Goal: Transaction & Acquisition: Purchase product/service

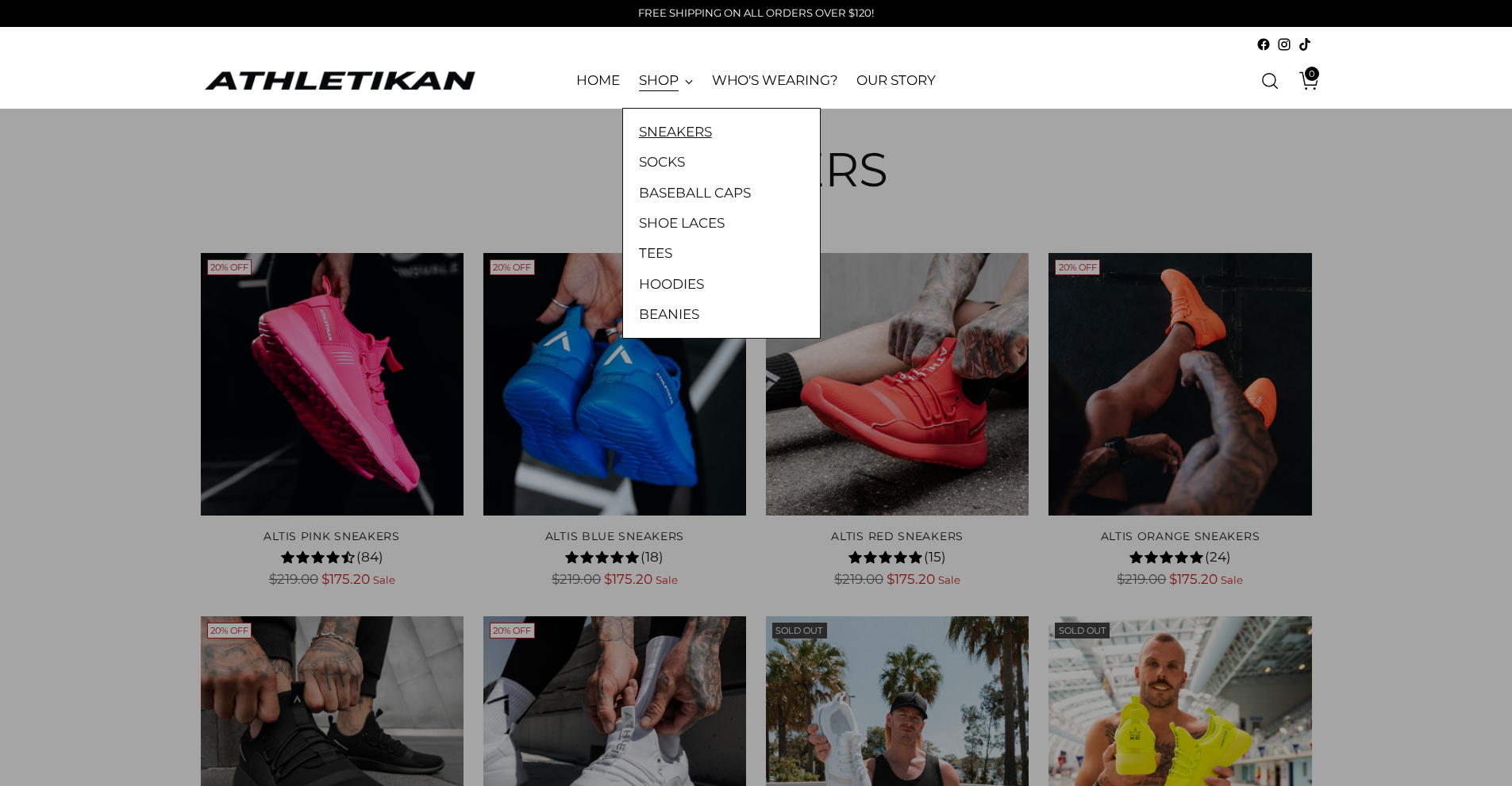
click at [657, 126] on link "SNEAKERS" at bounding box center [721, 131] width 165 height 20
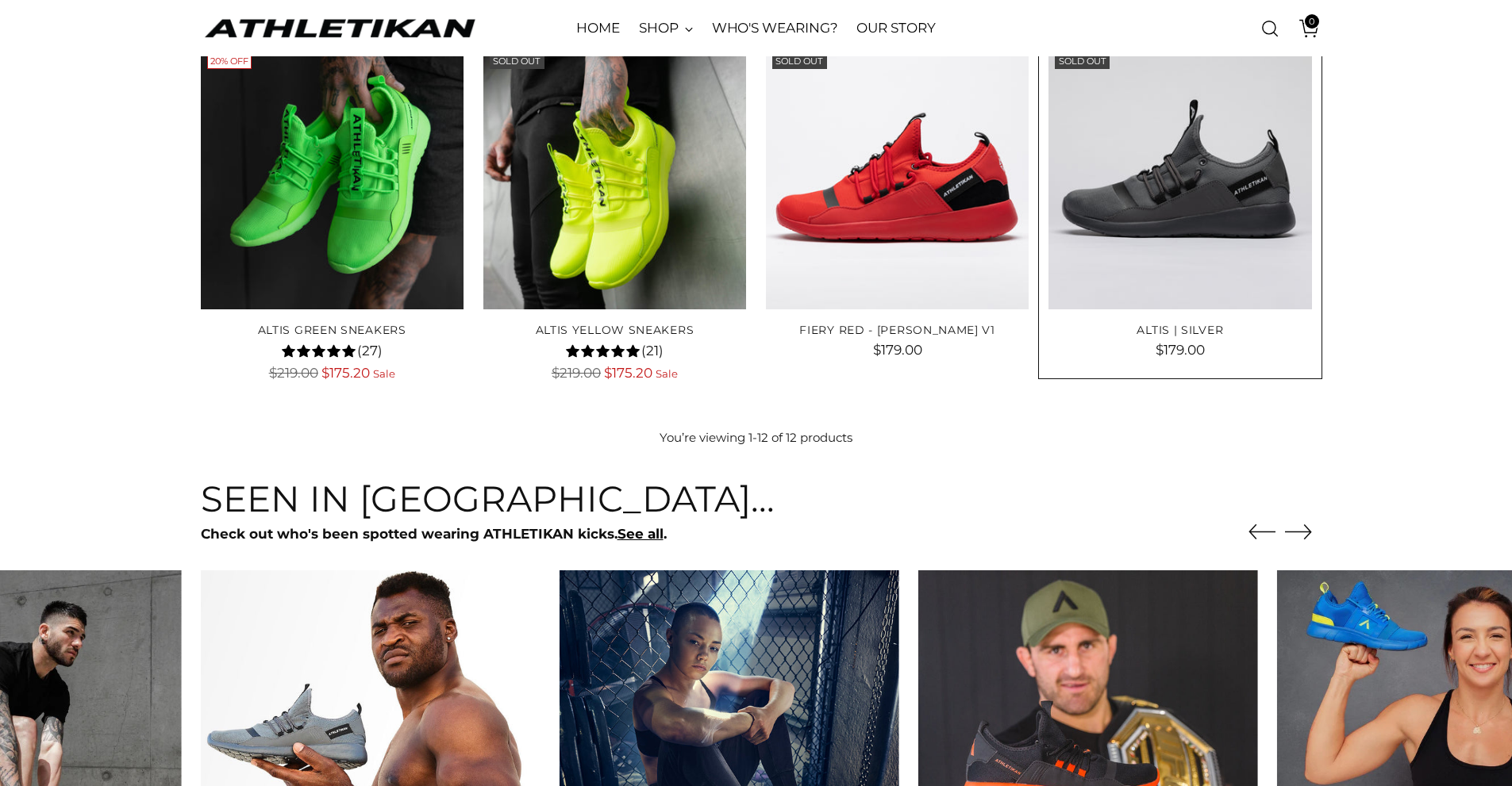
scroll to position [940, 0]
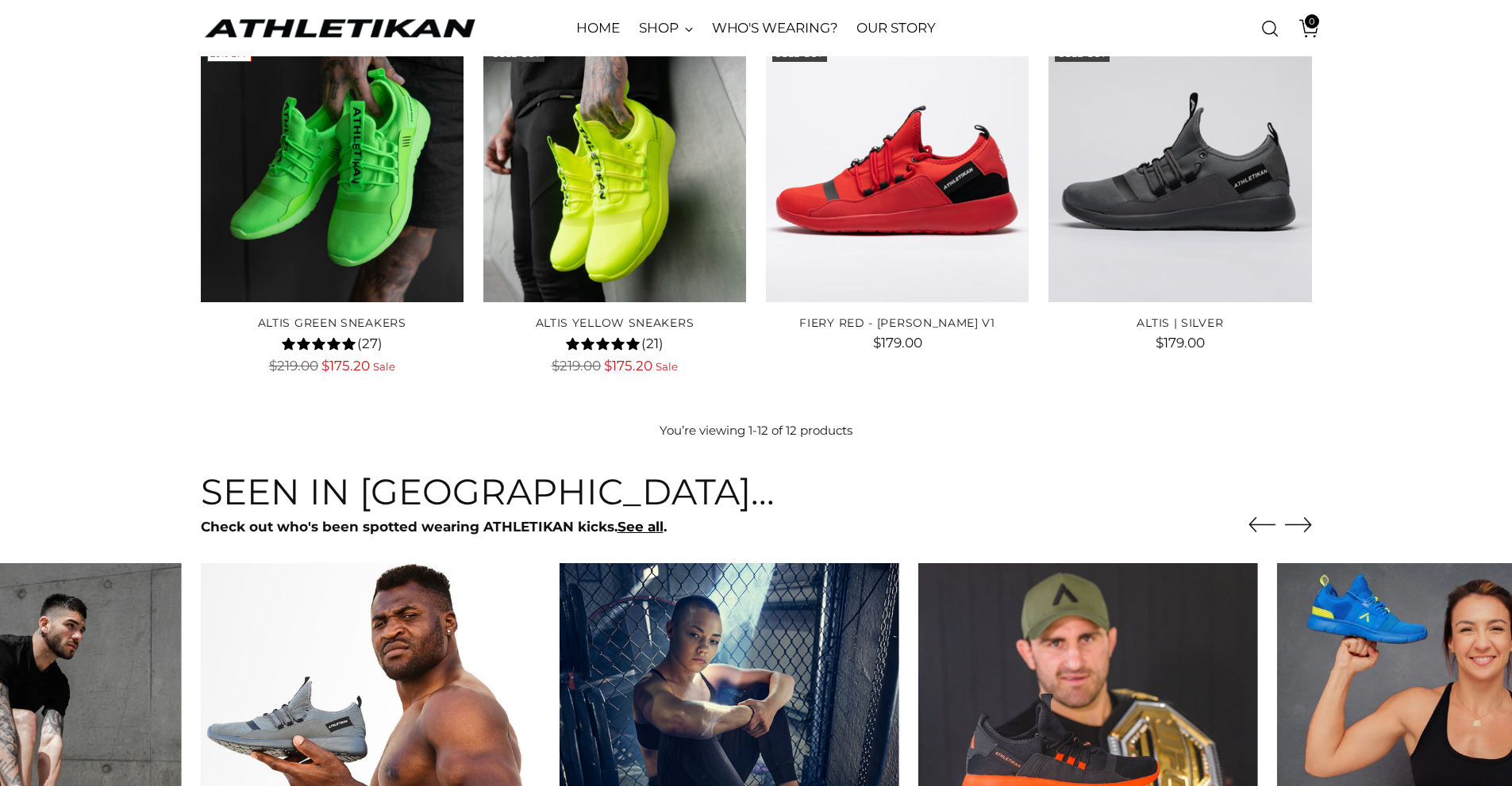
click at [1294, 522] on icon "Move to next carousel slide" at bounding box center [1298, 524] width 27 height 27
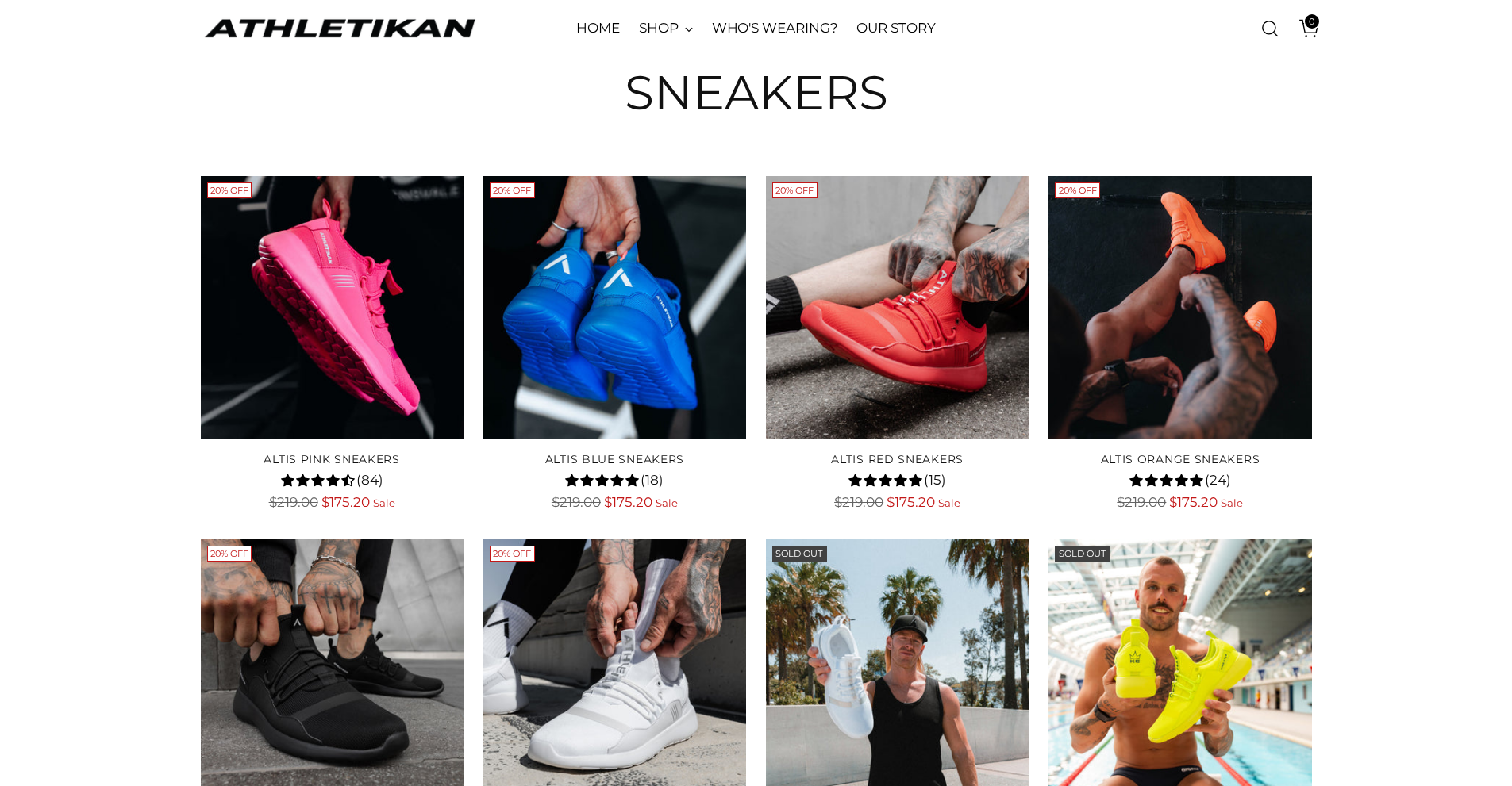
scroll to position [0, 0]
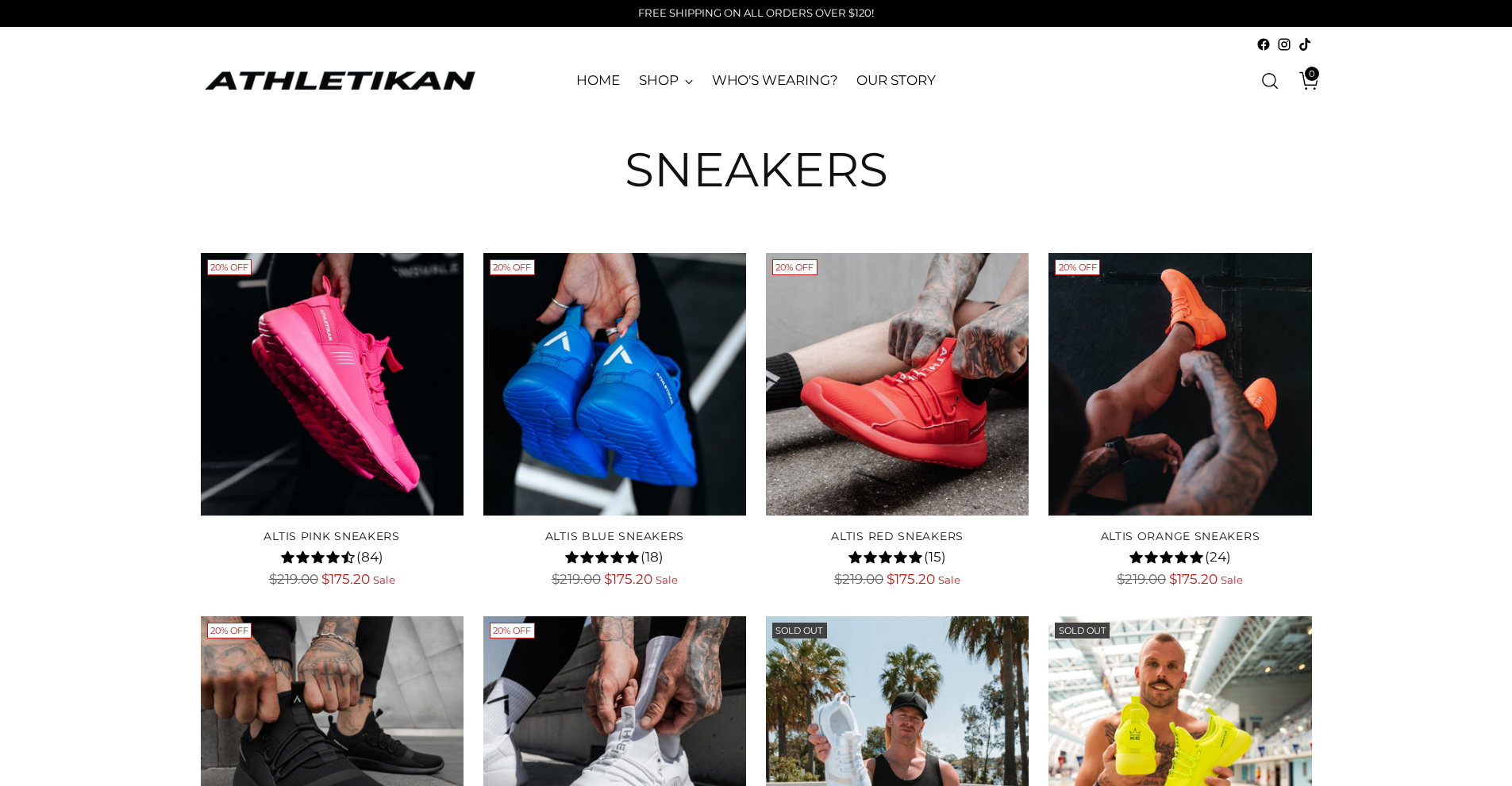
click at [1455, 198] on header "Sneakers" at bounding box center [756, 158] width 1512 height 100
click at [0, 0] on img "ALTIS Pink Sneakers" at bounding box center [0, 0] width 0 height 0
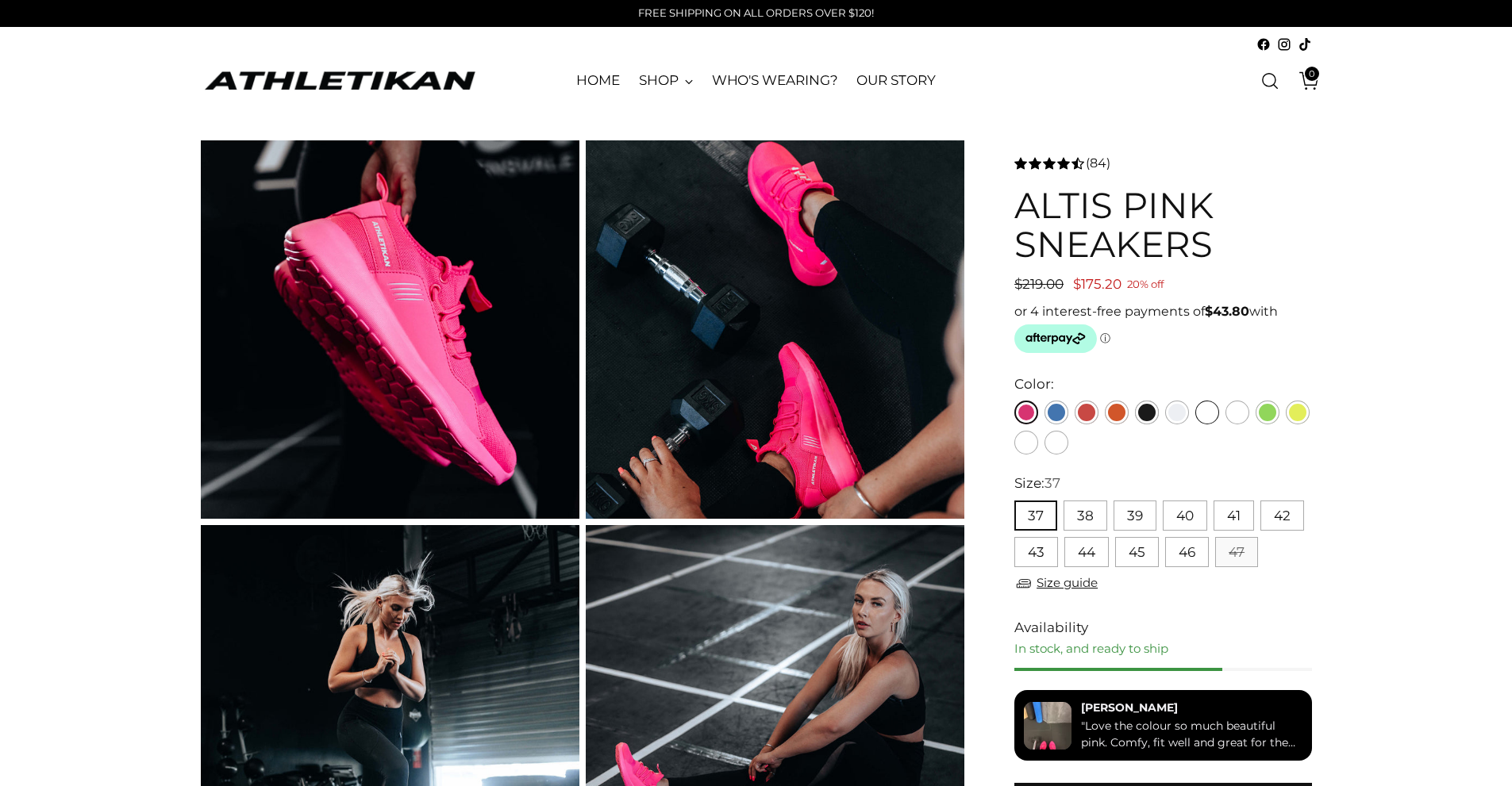
click at [1209, 414] on link at bounding box center [1207, 413] width 24 height 24
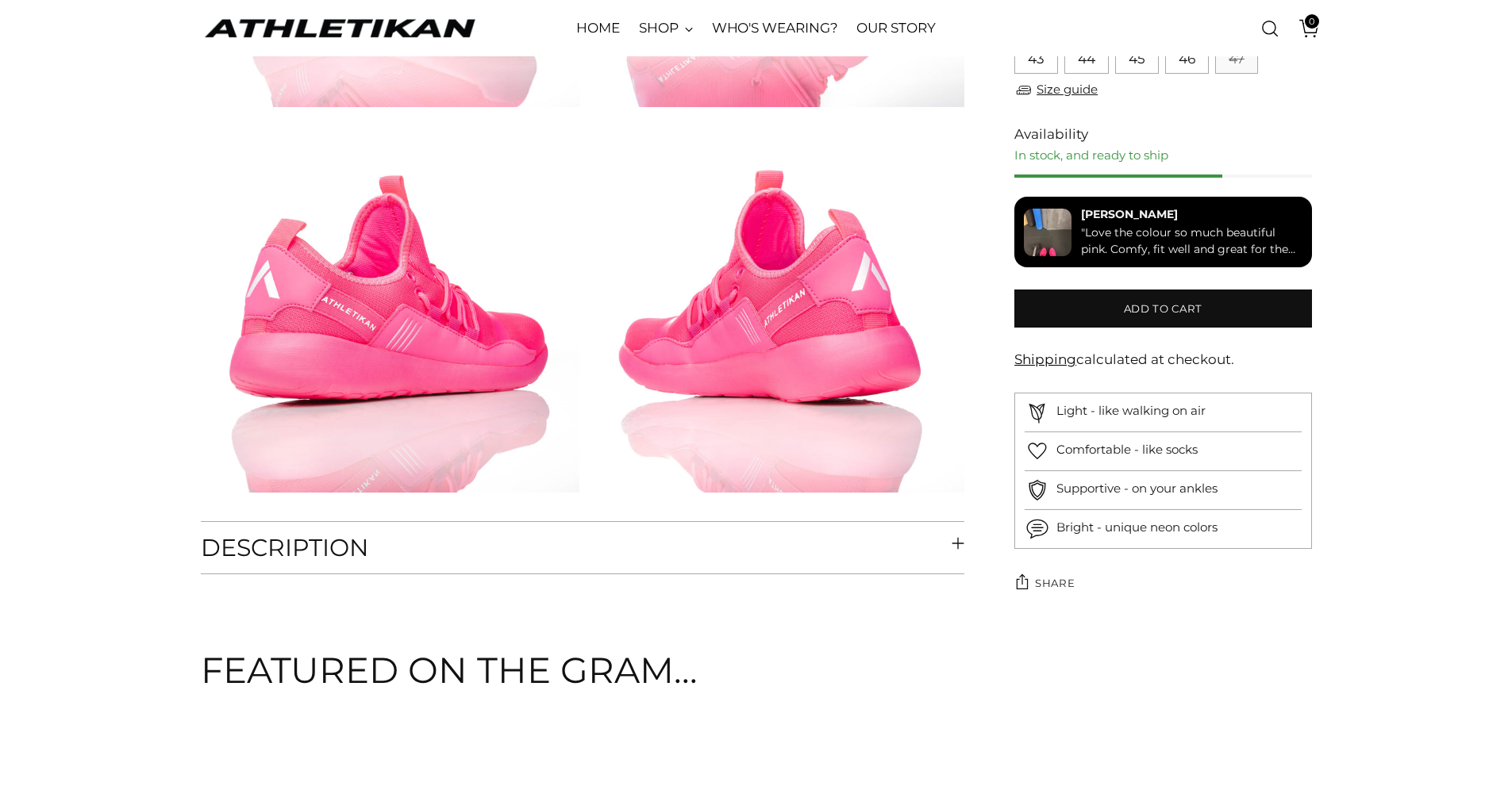
scroll to position [1192, 0]
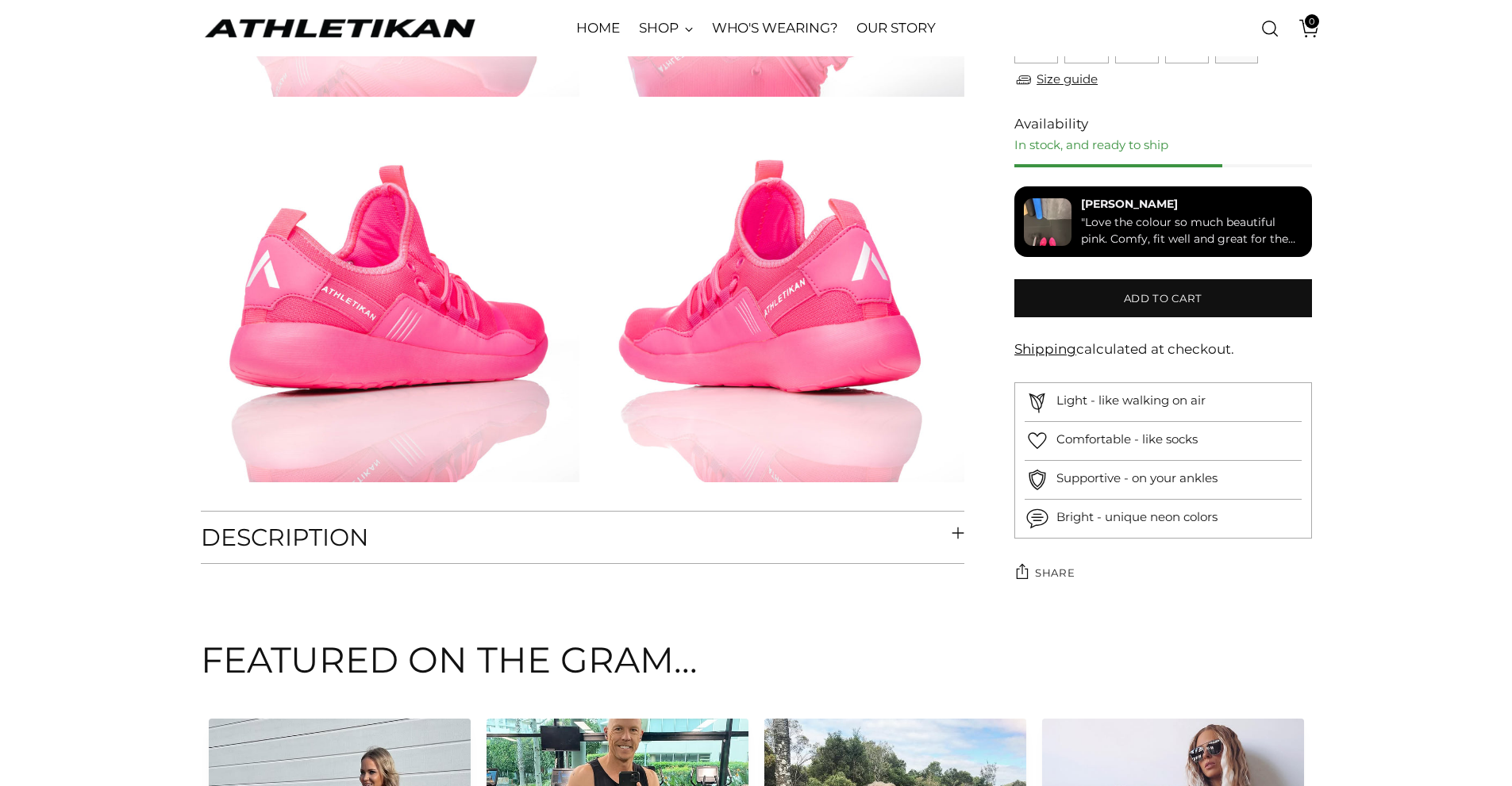
click at [661, 329] on img at bounding box center [775, 292] width 378 height 378
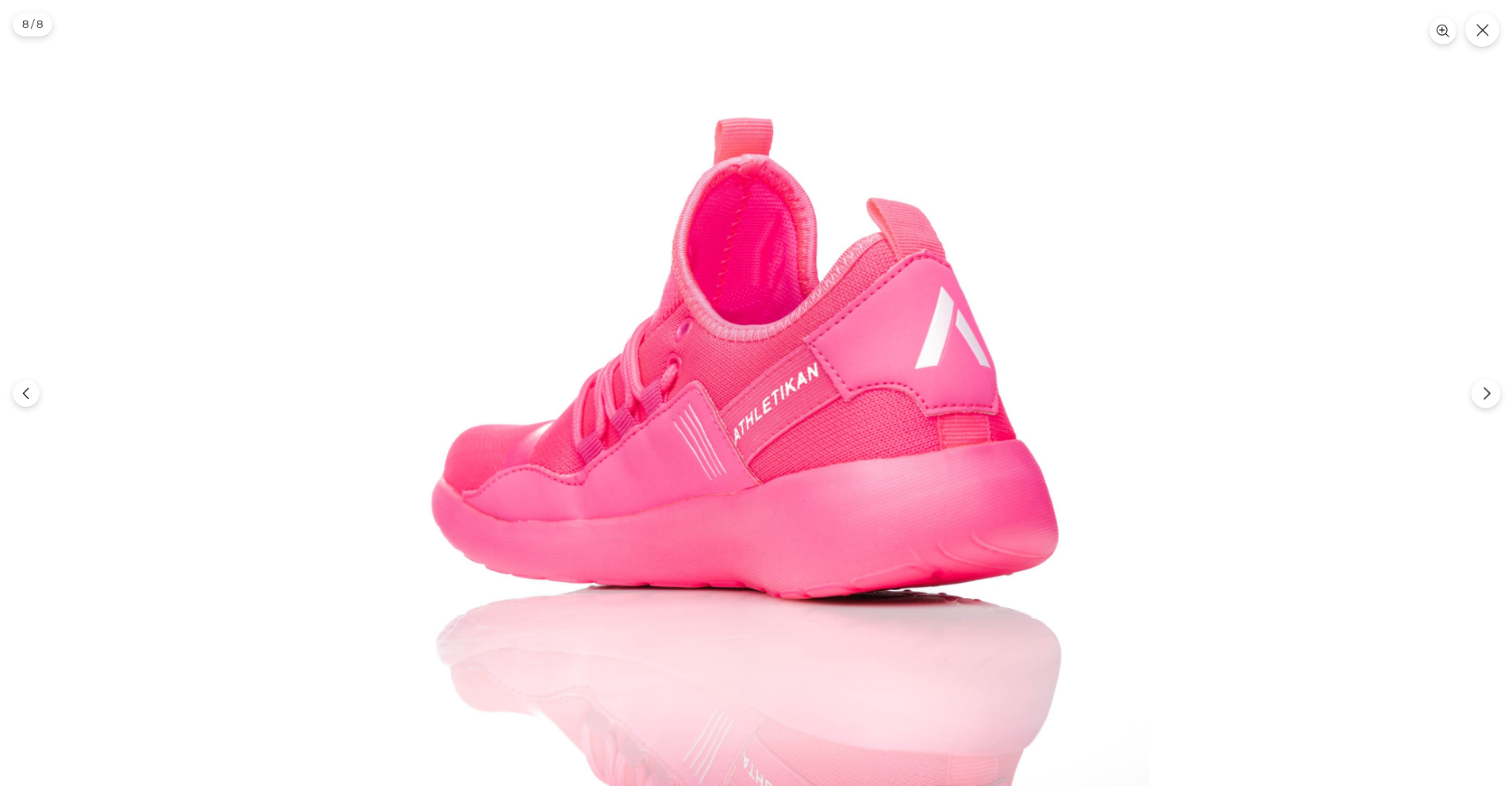
click at [1485, 386] on button "Next" at bounding box center [1485, 393] width 30 height 30
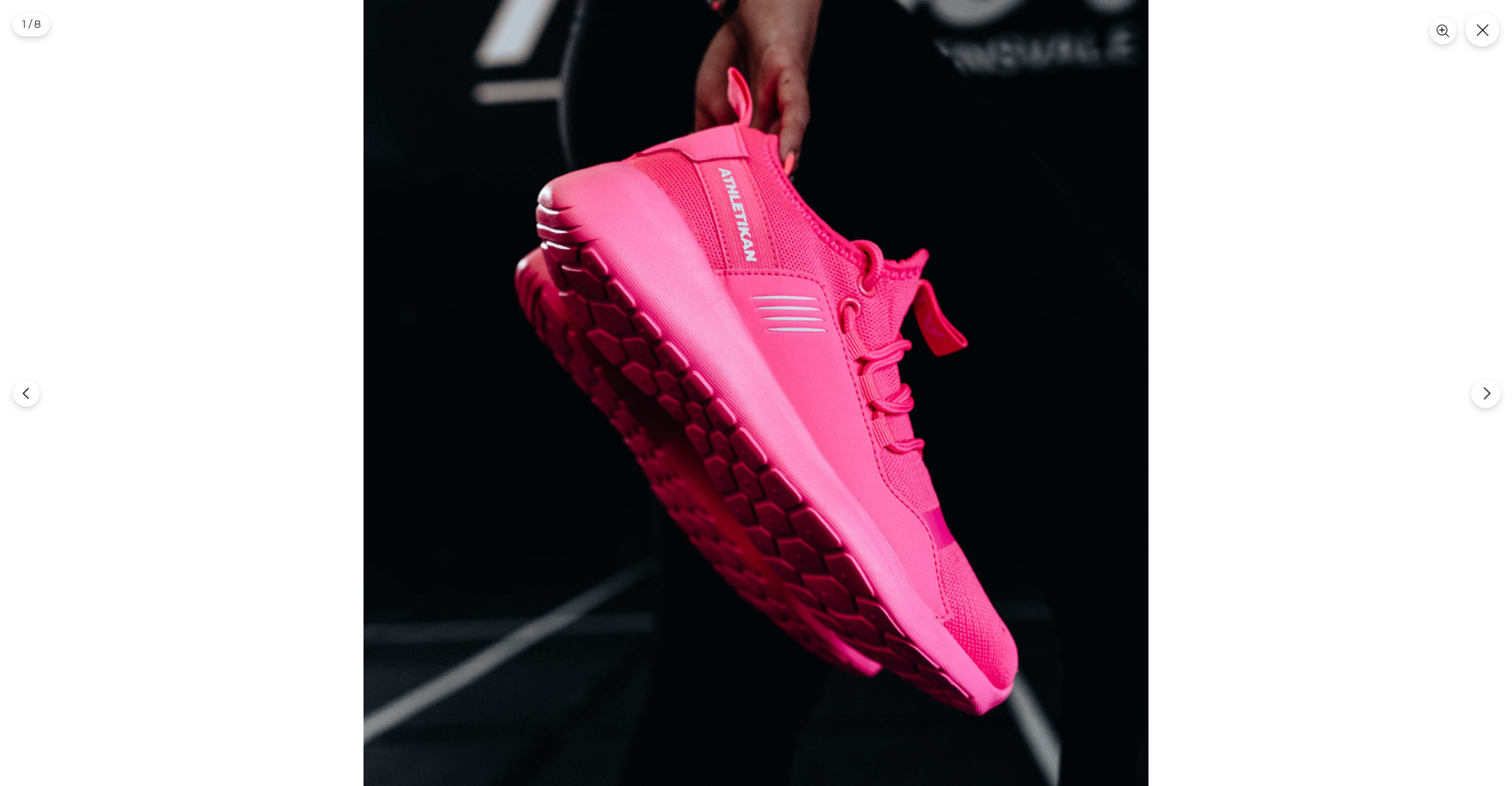
click at [1486, 389] on icon "Next" at bounding box center [1486, 393] width 14 height 14
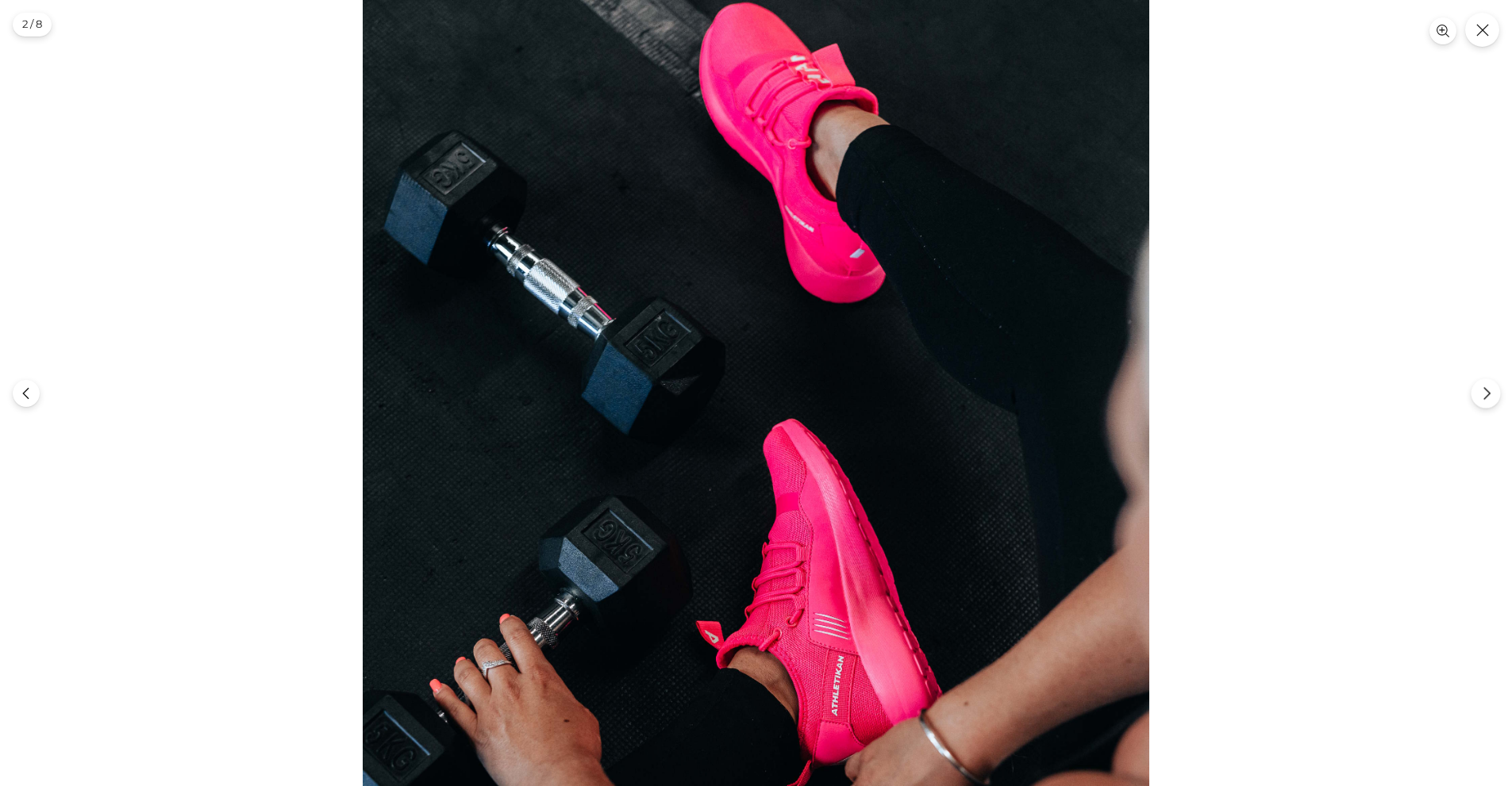
click at [1488, 389] on icon "Next" at bounding box center [1486, 393] width 14 height 14
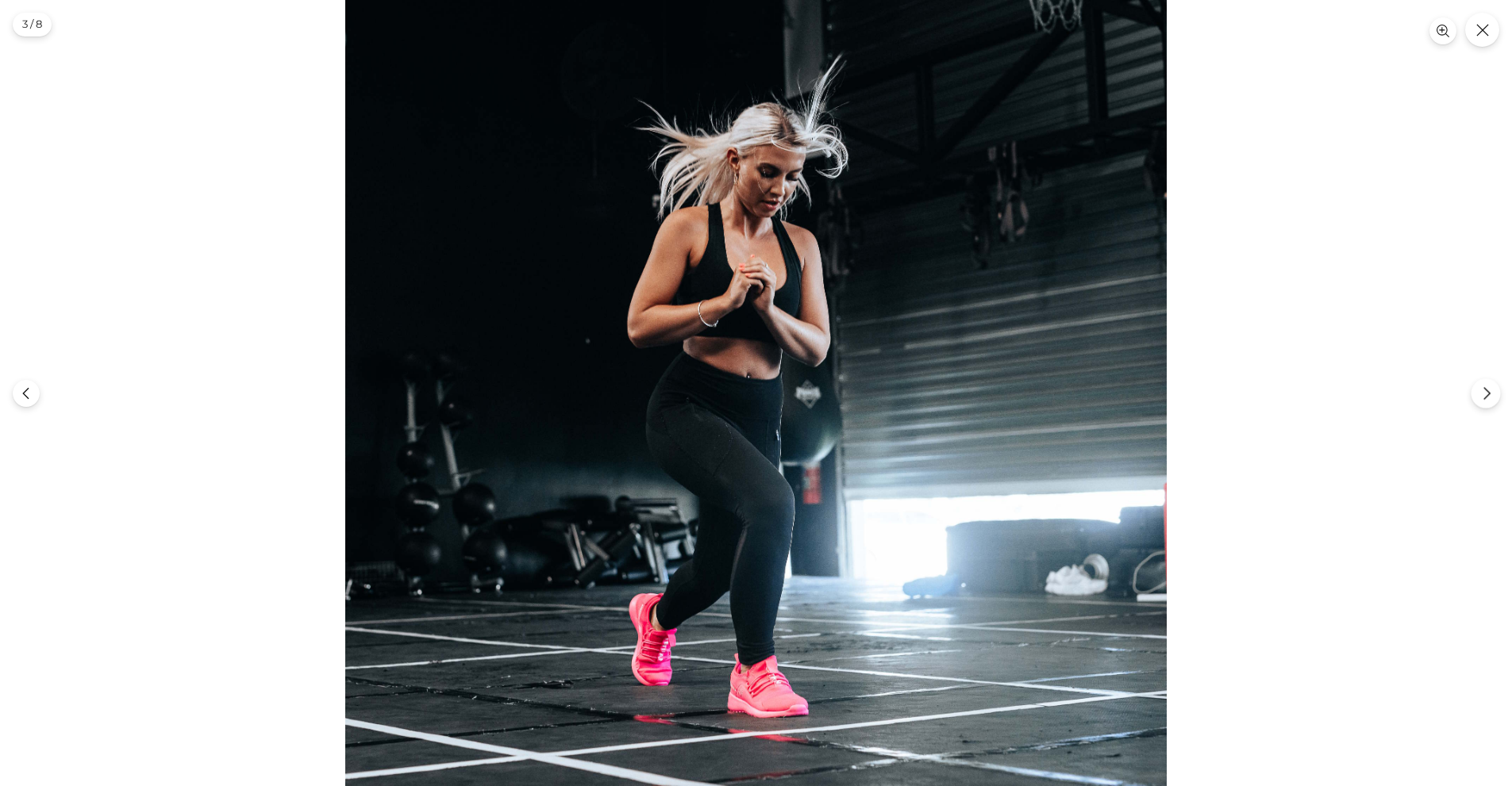
click at [1489, 389] on icon "Next" at bounding box center [1486, 393] width 14 height 14
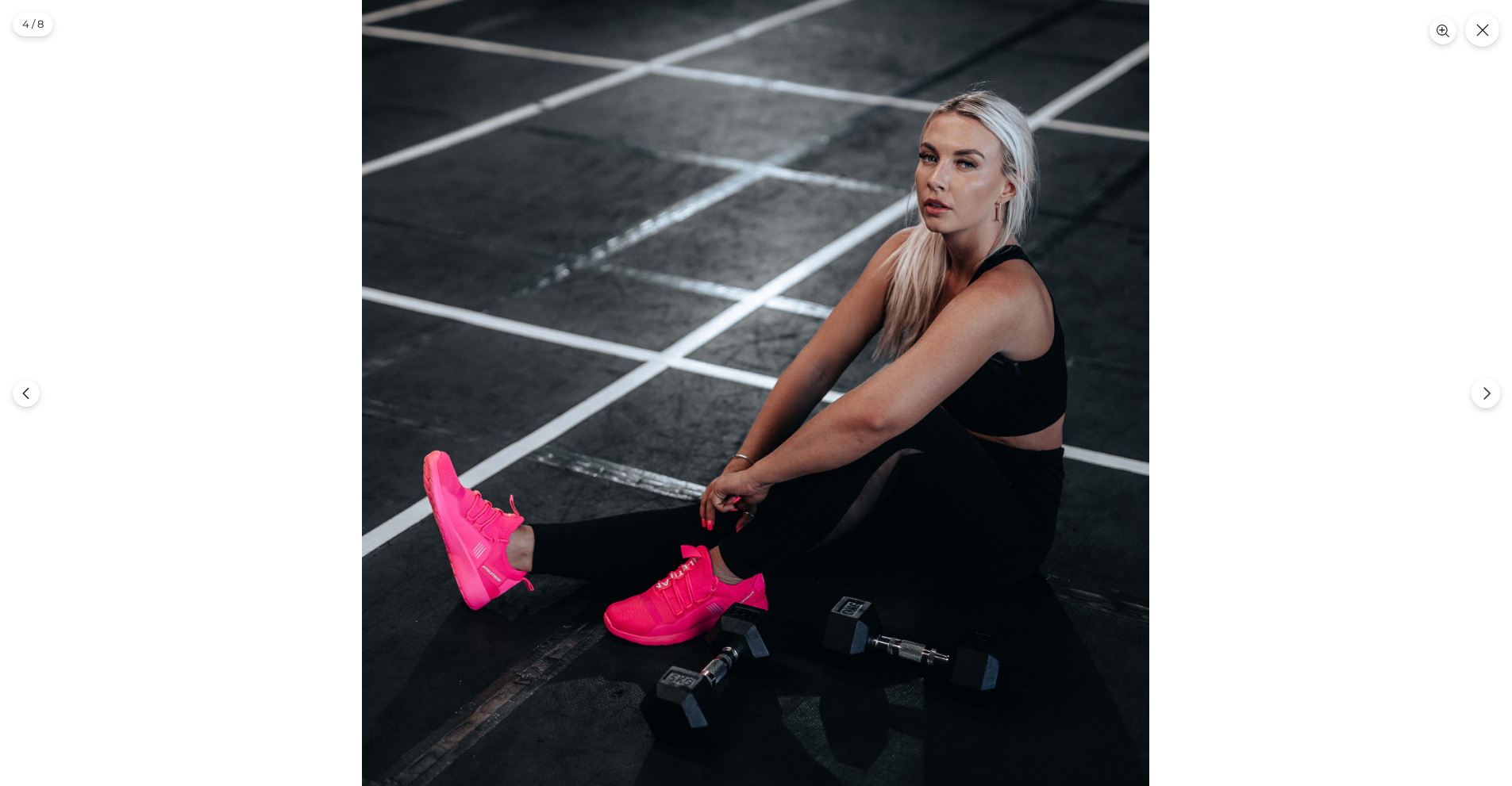
click at [1489, 389] on icon "Next" at bounding box center [1486, 393] width 14 height 14
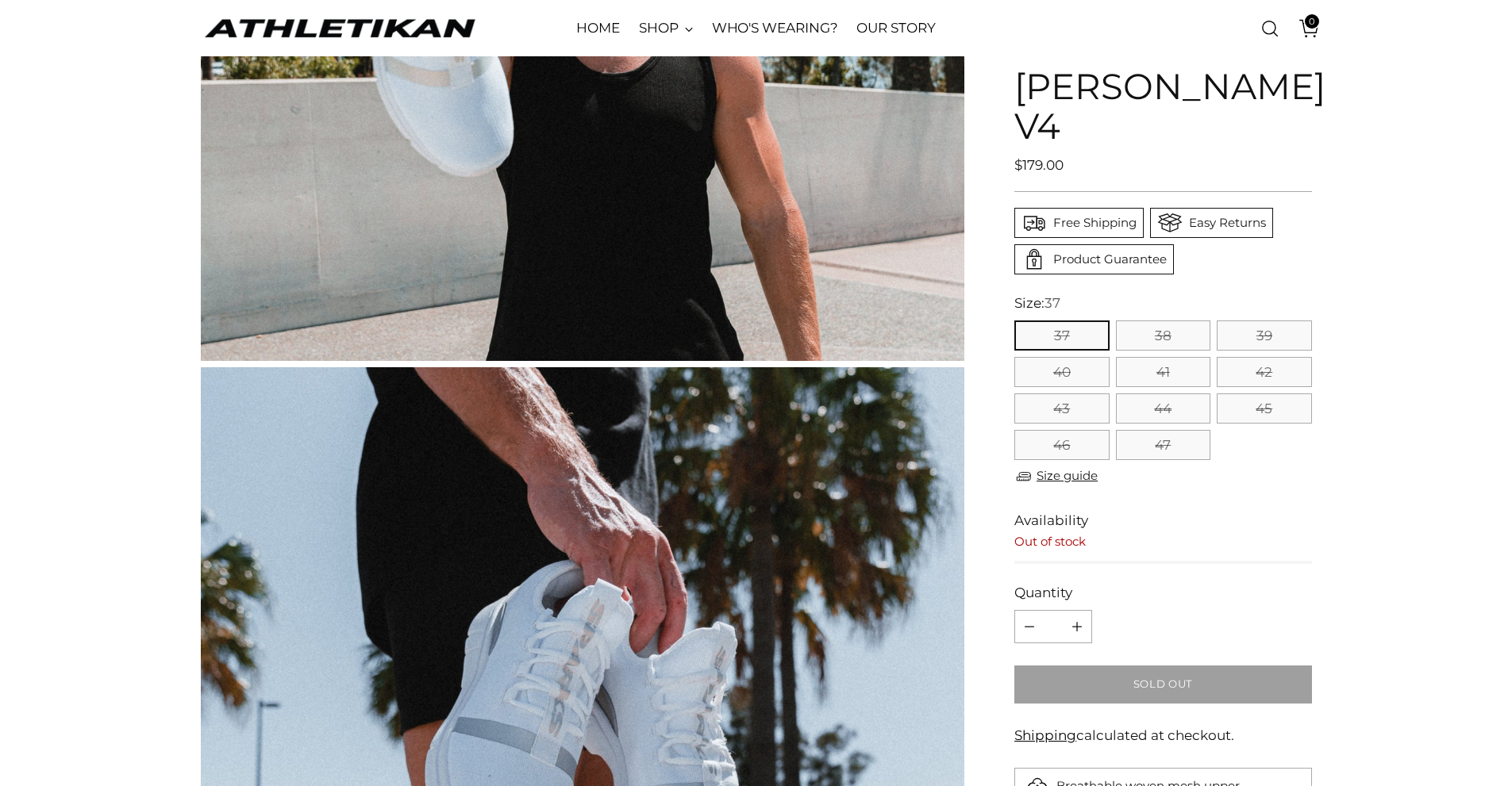
scroll to position [463, 0]
